Goal: Book appointment/travel/reservation

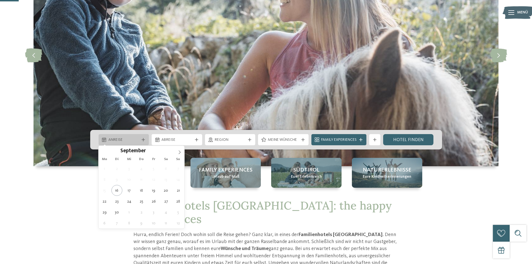
click at [126, 135] on div "Anreise" at bounding box center [124, 139] width 51 height 11
click at [182, 150] on span at bounding box center [179, 150] width 9 height 9
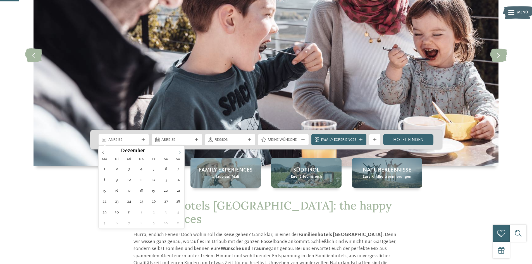
type input "****"
click at [182, 150] on span at bounding box center [179, 150] width 9 height 9
type div "13.02.2026"
type input "****"
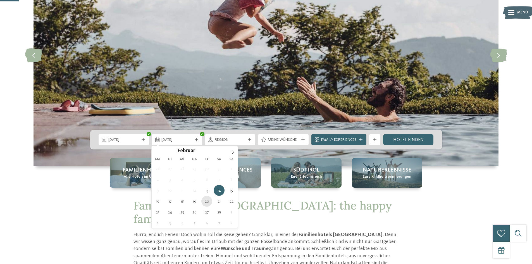
type div "20.02.2026"
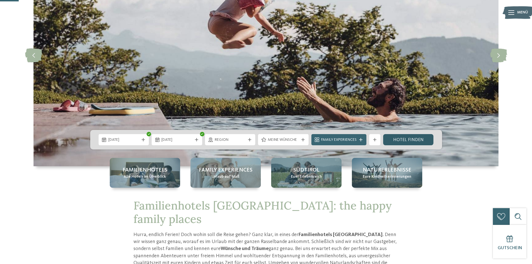
click at [422, 139] on link "Hotel finden" at bounding box center [408, 139] width 51 height 11
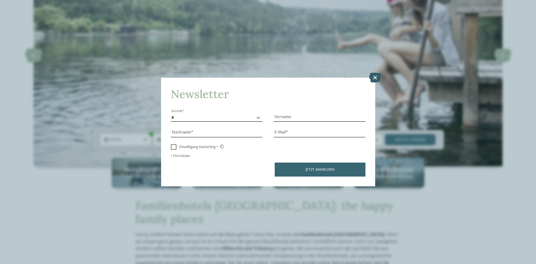
click at [379, 78] on icon at bounding box center [375, 78] width 12 height 10
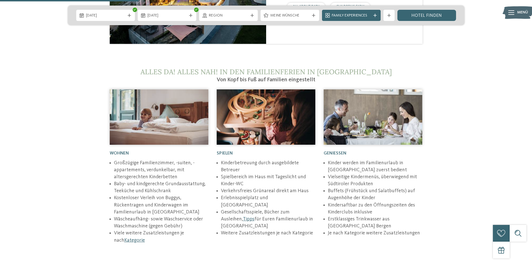
scroll to position [670, 0]
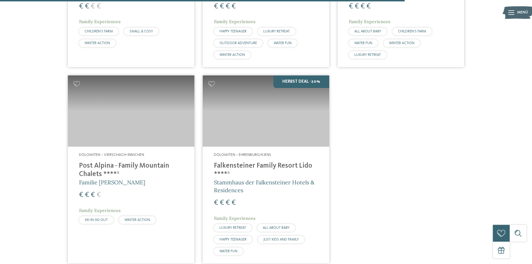
scroll to position [1089, 0]
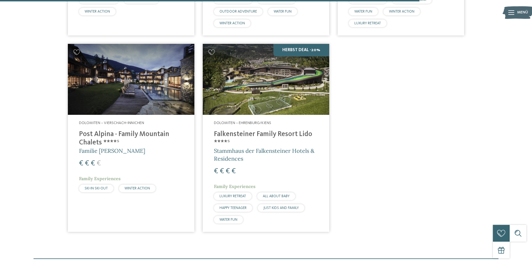
click at [157, 104] on img at bounding box center [131, 79] width 126 height 71
click at [88, 133] on h4 "Post Alpina - Family Mountain Chalets ****ˢ" at bounding box center [131, 138] width 104 height 17
click at [89, 187] on span "SKI-IN SKI-OUT" at bounding box center [96, 189] width 23 height 4
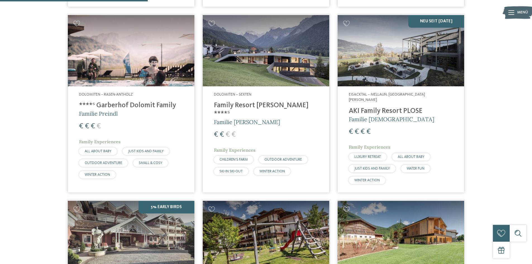
scroll to position [335, 0]
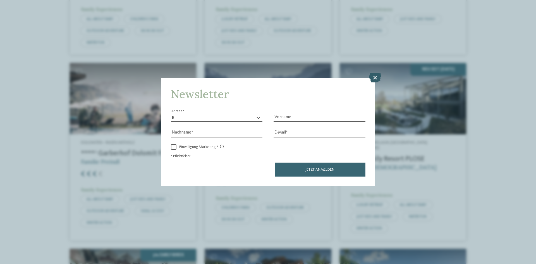
click at [374, 77] on icon at bounding box center [375, 78] width 12 height 10
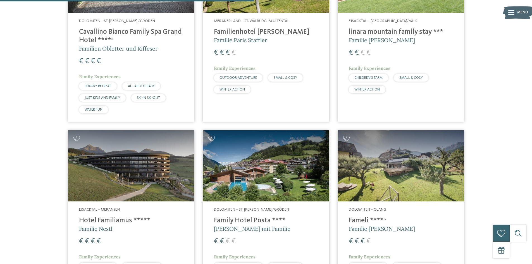
scroll to position [698, 0]
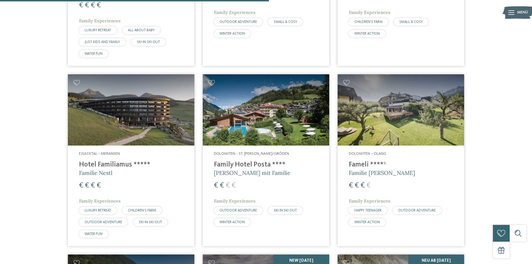
click at [143, 125] on img at bounding box center [131, 109] width 126 height 71
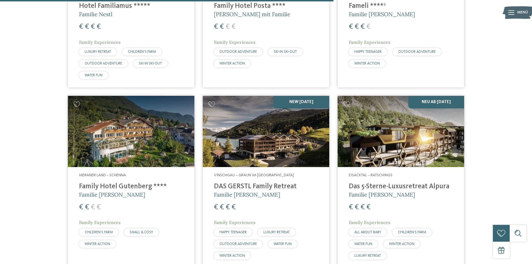
scroll to position [866, 0]
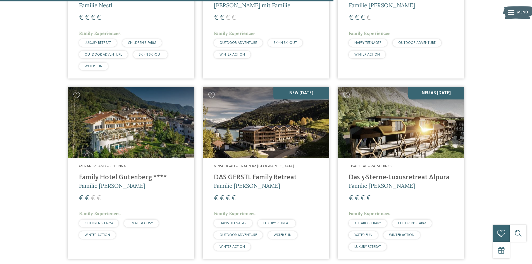
click at [231, 143] on img at bounding box center [266, 122] width 126 height 71
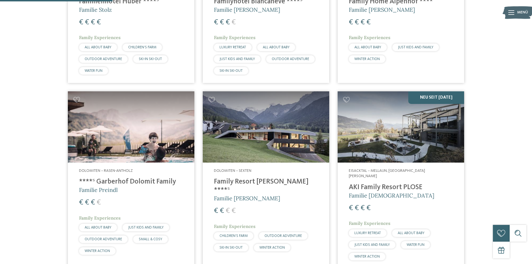
scroll to position [307, 0]
click at [236, 153] on img at bounding box center [266, 126] width 126 height 71
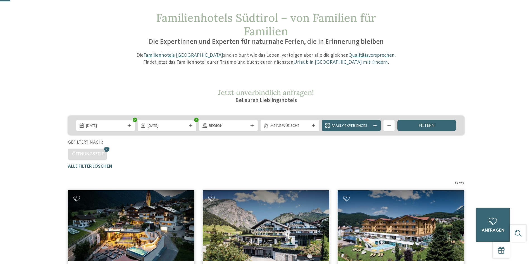
scroll to position [0, 0]
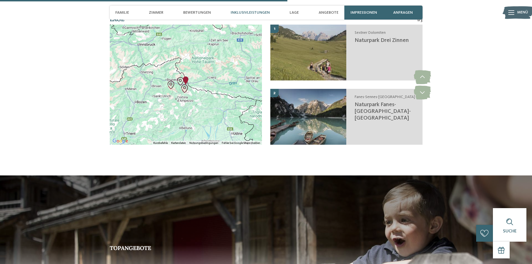
scroll to position [1061, 0]
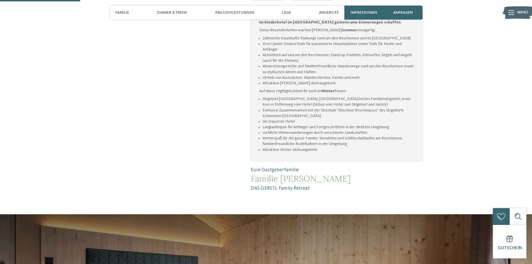
scroll to position [279, 0]
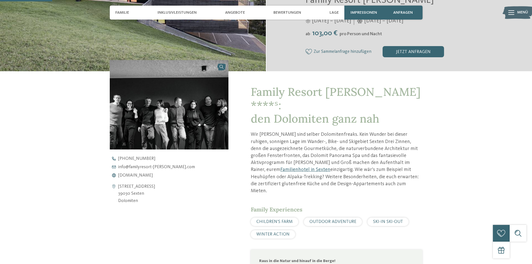
scroll to position [168, 0]
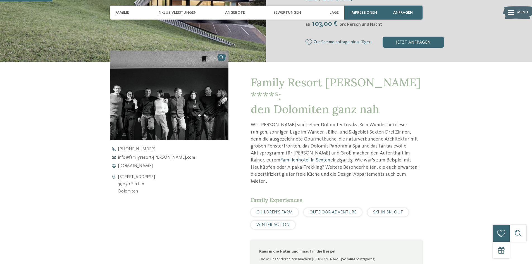
click at [282, 223] on span "WINTER ACTION" at bounding box center [272, 225] width 33 height 4
click at [270, 223] on span "WINTER ACTION" at bounding box center [272, 225] width 33 height 4
click at [384, 210] on span "SKI-IN SKI-OUT" at bounding box center [388, 212] width 30 height 4
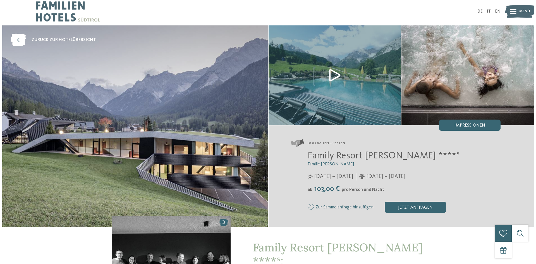
scroll to position [0, 0]
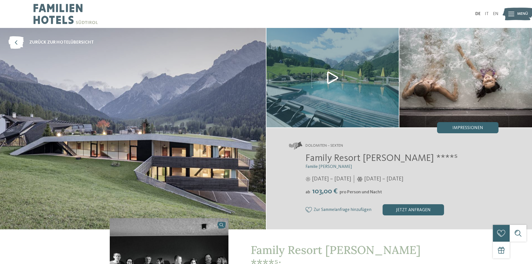
click at [333, 75] on img at bounding box center [332, 77] width 133 height 99
